Goal: Information Seeking & Learning: Check status

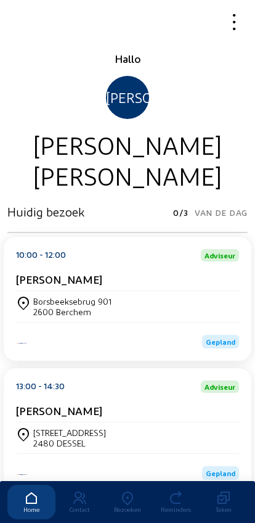
click at [183, 298] on div "Borsbeeksebrug 901 2600 Berchem" at bounding box center [127, 306] width 223 height 21
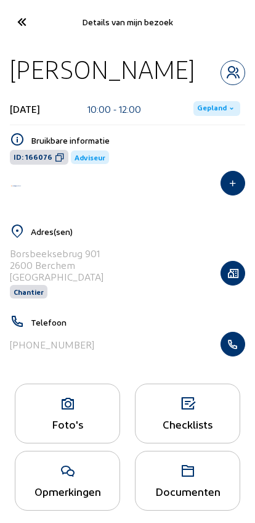
click at [72, 430] on div "Foto's" at bounding box center [67, 423] width 104 height 13
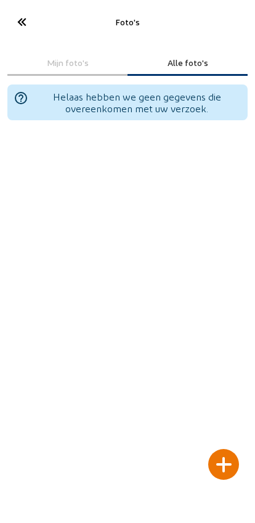
click at [221, 449] on div at bounding box center [223, 464] width 31 height 31
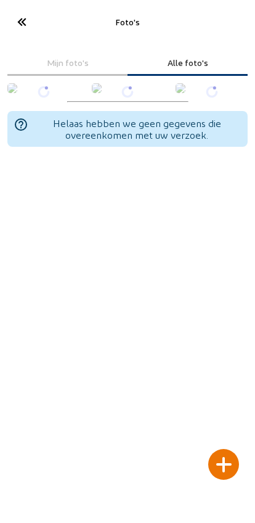
click at [226, 449] on div at bounding box center [223, 464] width 31 height 31
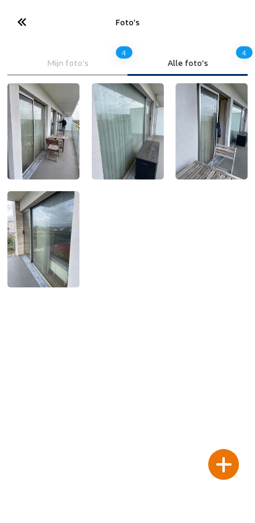
click at [20, 34] on cam-font-icon at bounding box center [21, 21] width 28 height 29
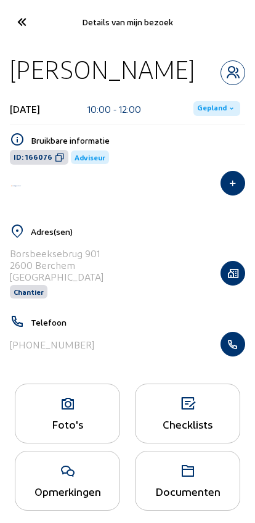
click at [17, 23] on icon at bounding box center [21, 22] width 20 height 22
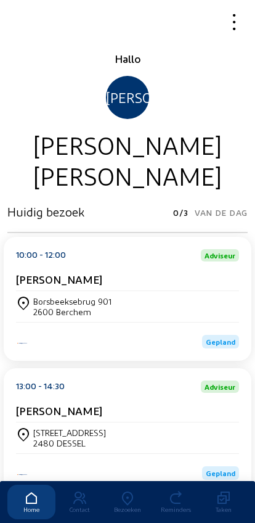
click at [129, 491] on icon at bounding box center [128, 498] width 48 height 15
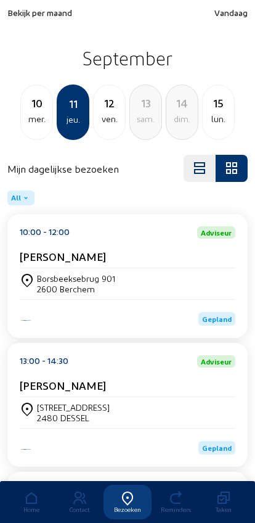
click at [51, 16] on span "Bekijk per maand" at bounding box center [39, 12] width 65 height 10
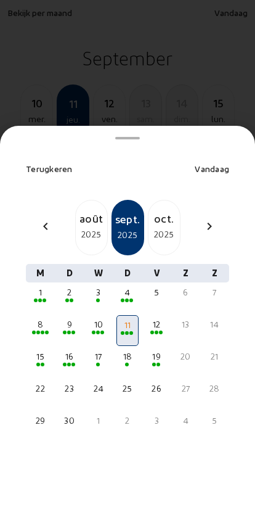
click at [51, 219] on mat-icon "chevron_left" at bounding box center [45, 226] width 15 height 15
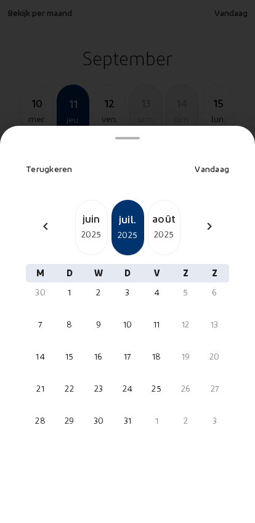
click at [43, 219] on mat-icon "chevron_left" at bounding box center [45, 226] width 15 height 15
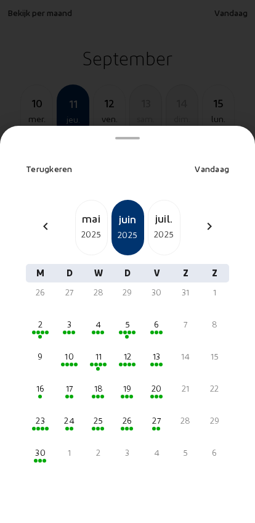
click at [39, 200] on div "chevron_left mai 2025 juin 2025 juil. 2025 chevron_right" at bounding box center [127, 227] width 218 height 55
click at [46, 219] on mat-icon "chevron_left" at bounding box center [45, 226] width 15 height 15
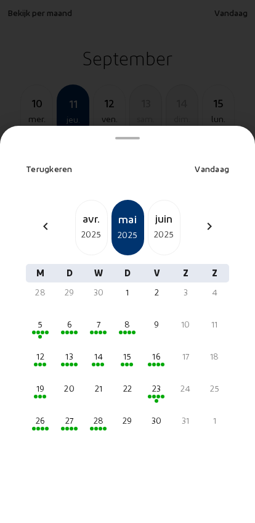
click at [44, 219] on mat-icon "chevron_left" at bounding box center [45, 226] width 15 height 15
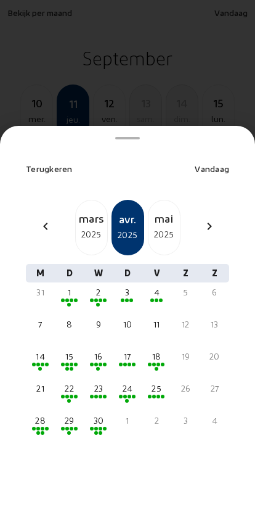
click at [94, 223] on div "mars 2025" at bounding box center [91, 227] width 33 height 55
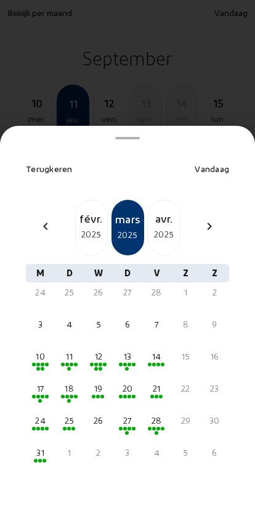
click at [167, 411] on div "28" at bounding box center [157, 426] width 22 height 31
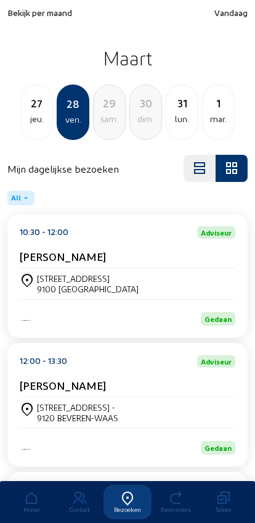
click at [43, 119] on div "jeu." at bounding box center [36, 119] width 31 height 15
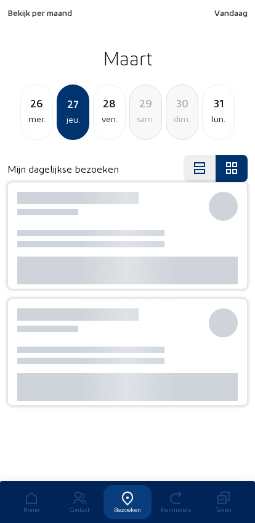
click at [50, 113] on div "mer." at bounding box center [36, 119] width 31 height 15
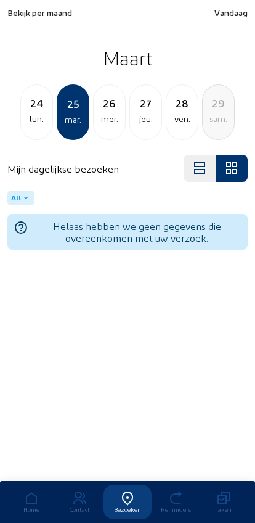
click at [46, 116] on div "lun." at bounding box center [36, 119] width 31 height 15
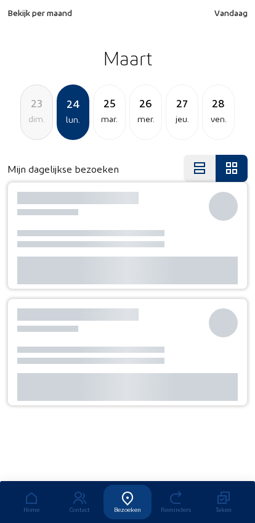
click at [49, 117] on div "dim." at bounding box center [36, 119] width 31 height 15
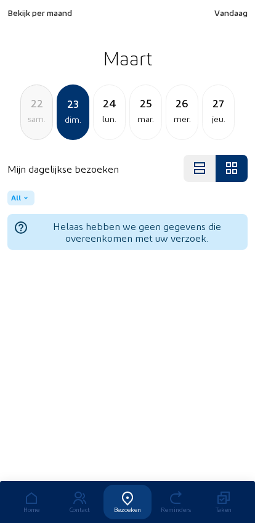
click at [47, 121] on div "sam." at bounding box center [36, 119] width 31 height 15
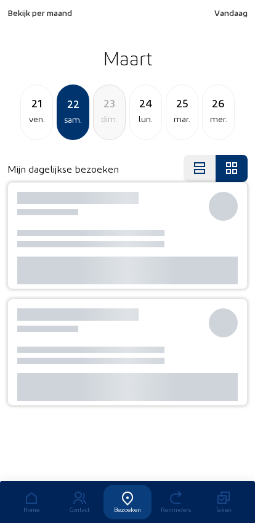
click at [48, 113] on div "ven." at bounding box center [36, 119] width 31 height 15
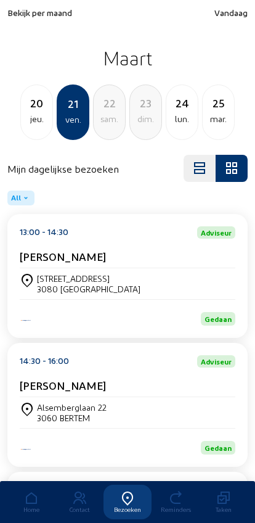
click at [161, 409] on div "Alsemberglaan 22 3060 BERTEM" at bounding box center [128, 412] width 216 height 21
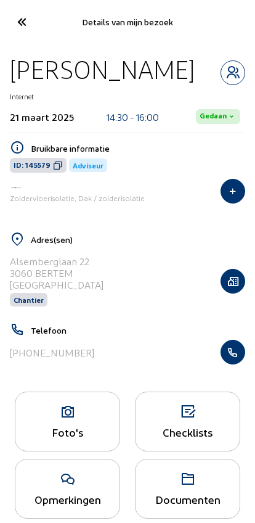
click at [18, 17] on icon at bounding box center [21, 22] width 20 height 22
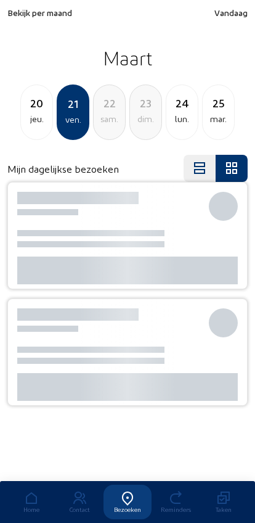
click at [223, 13] on span "Vandaag" at bounding box center [230, 12] width 33 height 10
click at [38, 116] on div "mer." at bounding box center [36, 119] width 31 height 15
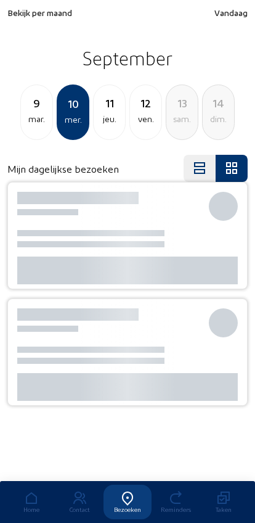
click at [38, 123] on div "mar." at bounding box center [36, 119] width 31 height 15
click at [104, 122] on div "mer." at bounding box center [109, 119] width 31 height 15
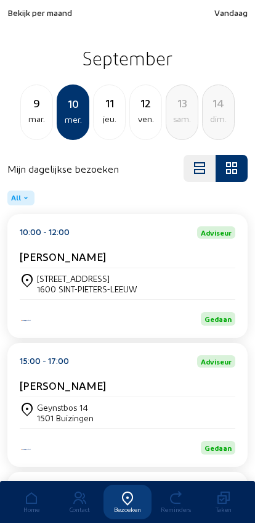
click at [39, 121] on div "mar." at bounding box center [36, 119] width 31 height 15
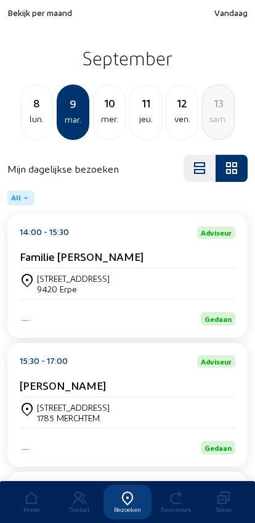
click at [39, 120] on div "lun." at bounding box center [36, 119] width 31 height 15
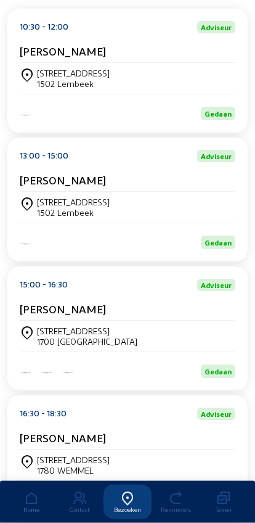
scroll to position [206, 0]
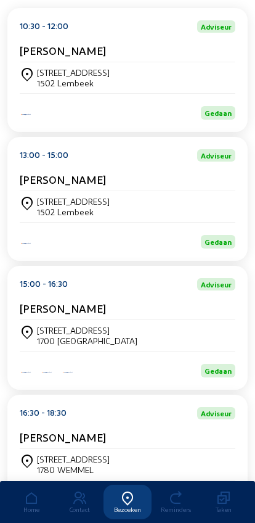
click at [157, 308] on div "15:00 - 16:30 Adviseur [PERSON_NAME]" at bounding box center [128, 299] width 216 height 42
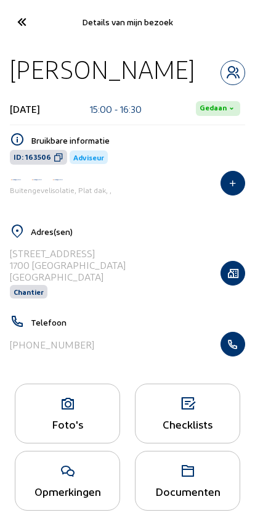
click at [231, 346] on icon "button" at bounding box center [232, 344] width 23 height 12
